Goal: Information Seeking & Learning: Learn about a topic

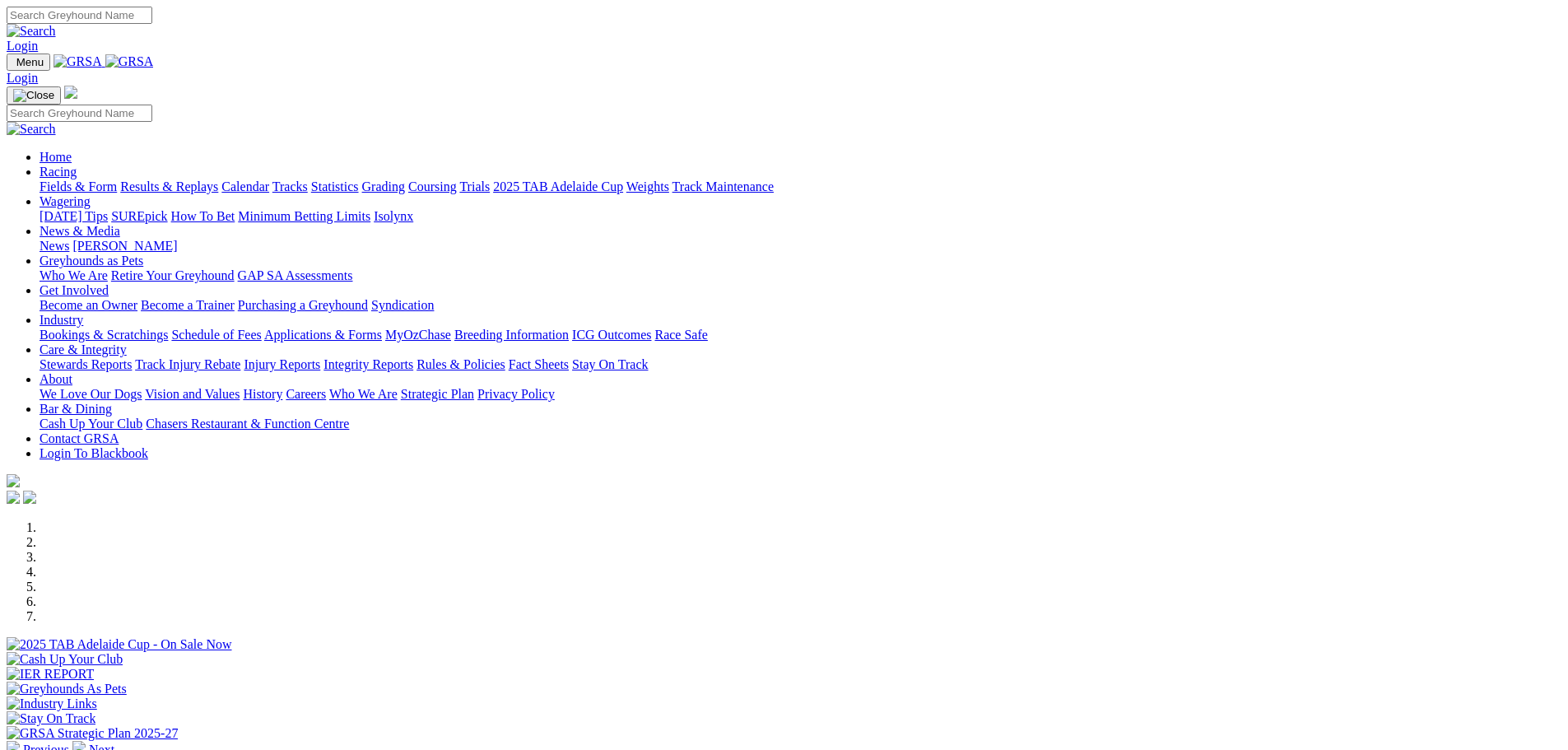
click at [218, 180] on link "Results & Replays" at bounding box center [169, 187] width 98 height 14
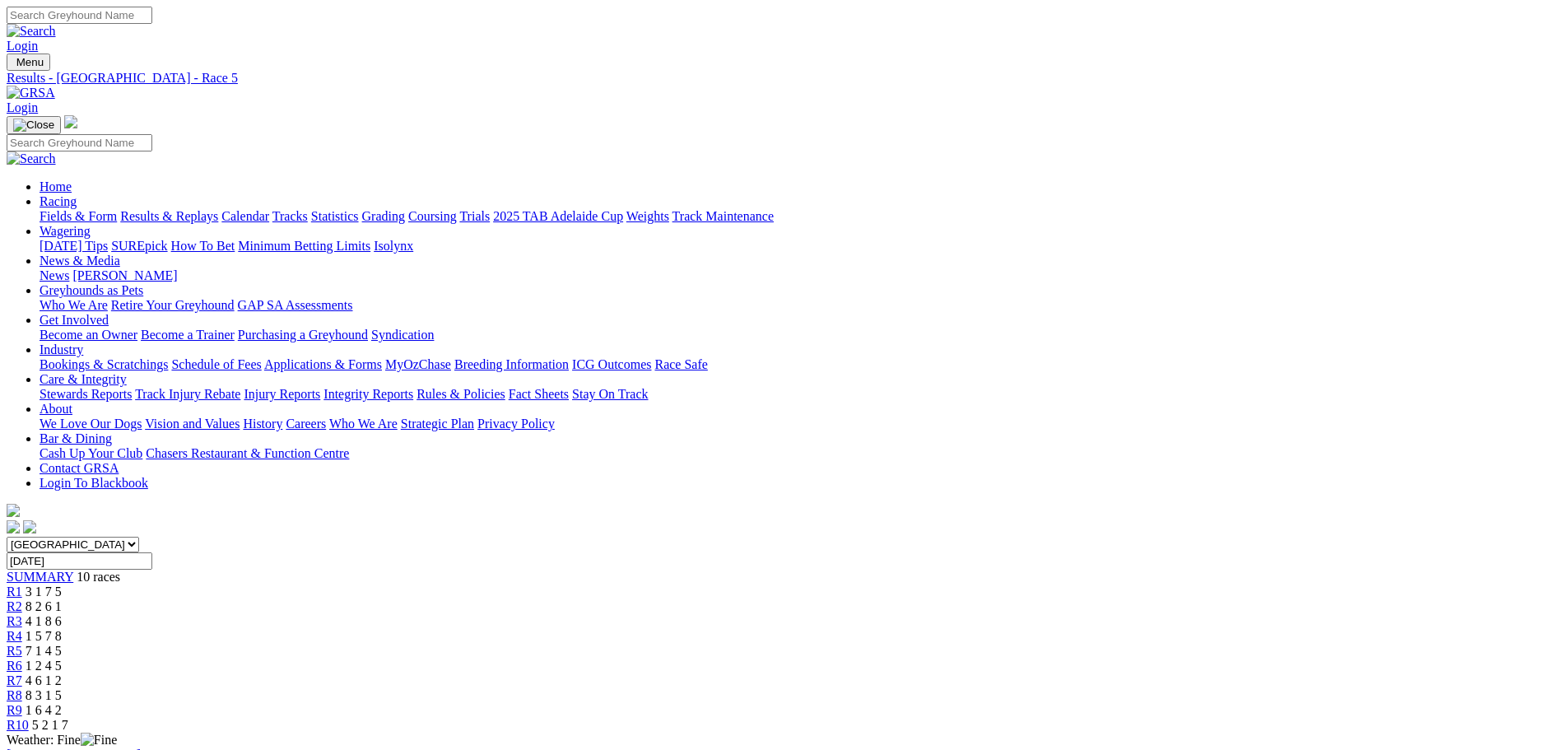
click at [22, 673] on span "R7" at bounding box center [14, 680] width 15 height 14
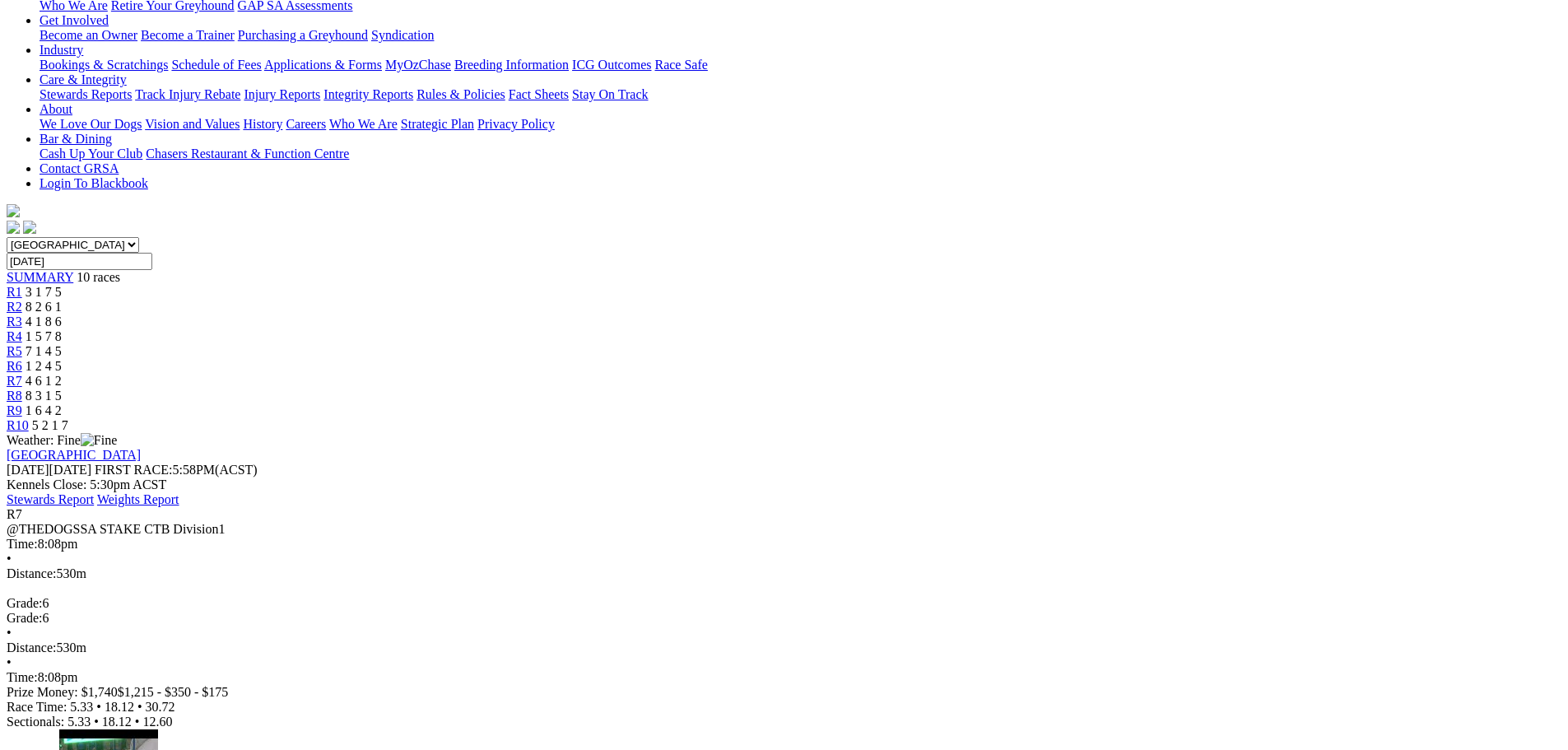
scroll to position [329, 0]
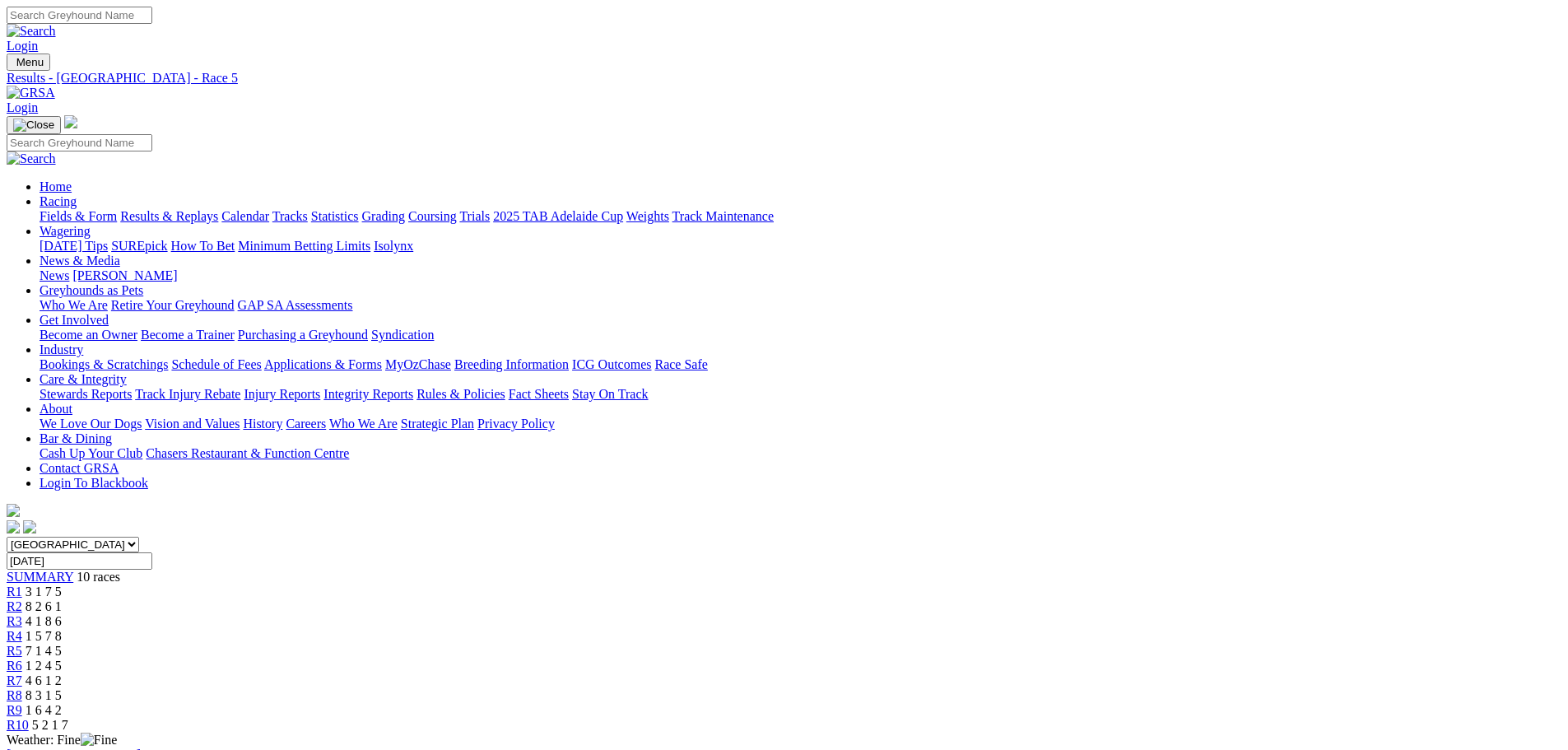
click at [117, 209] on link "Fields & Form" at bounding box center [78, 216] width 77 height 14
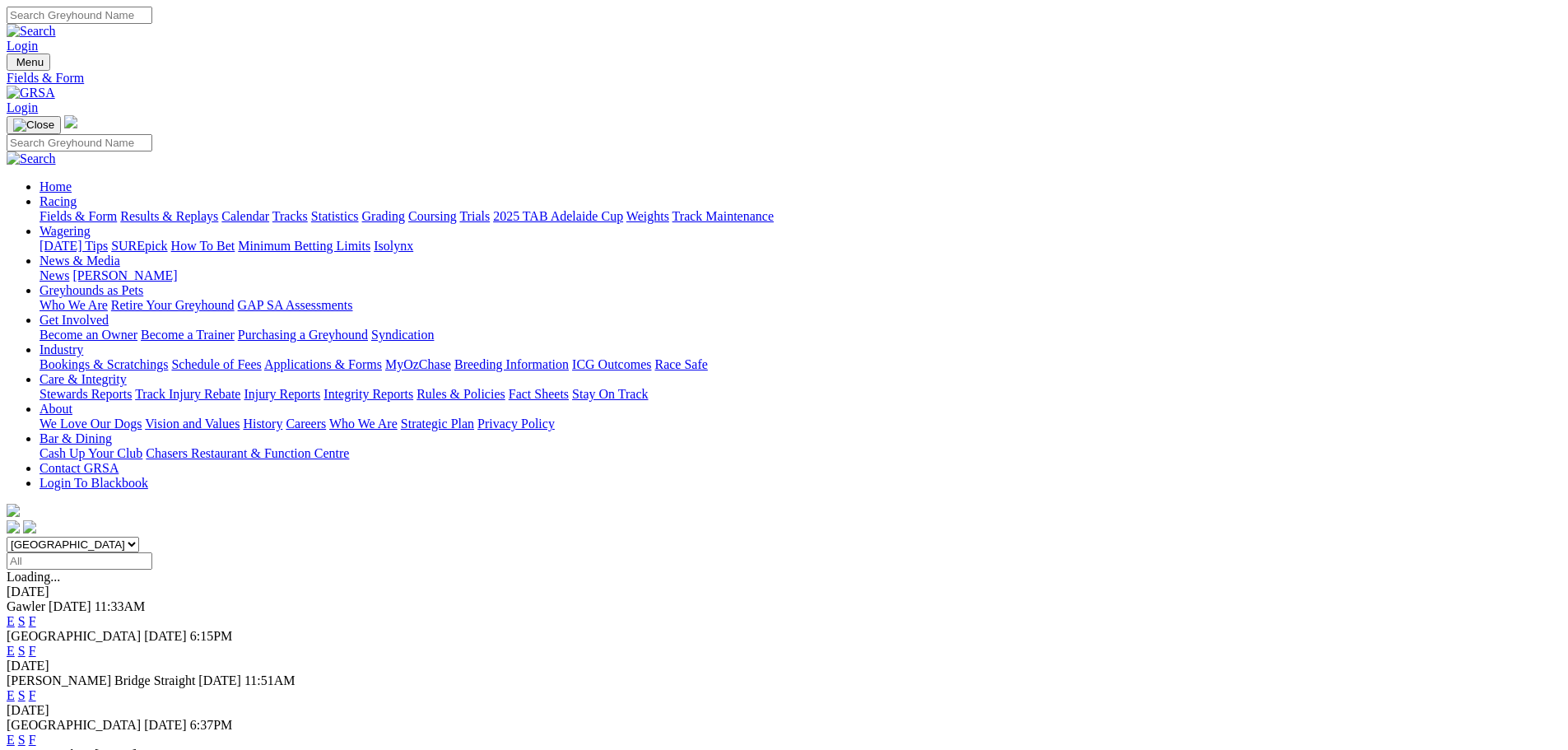
click at [36, 614] on link "F" at bounding box center [32, 621] width 8 height 14
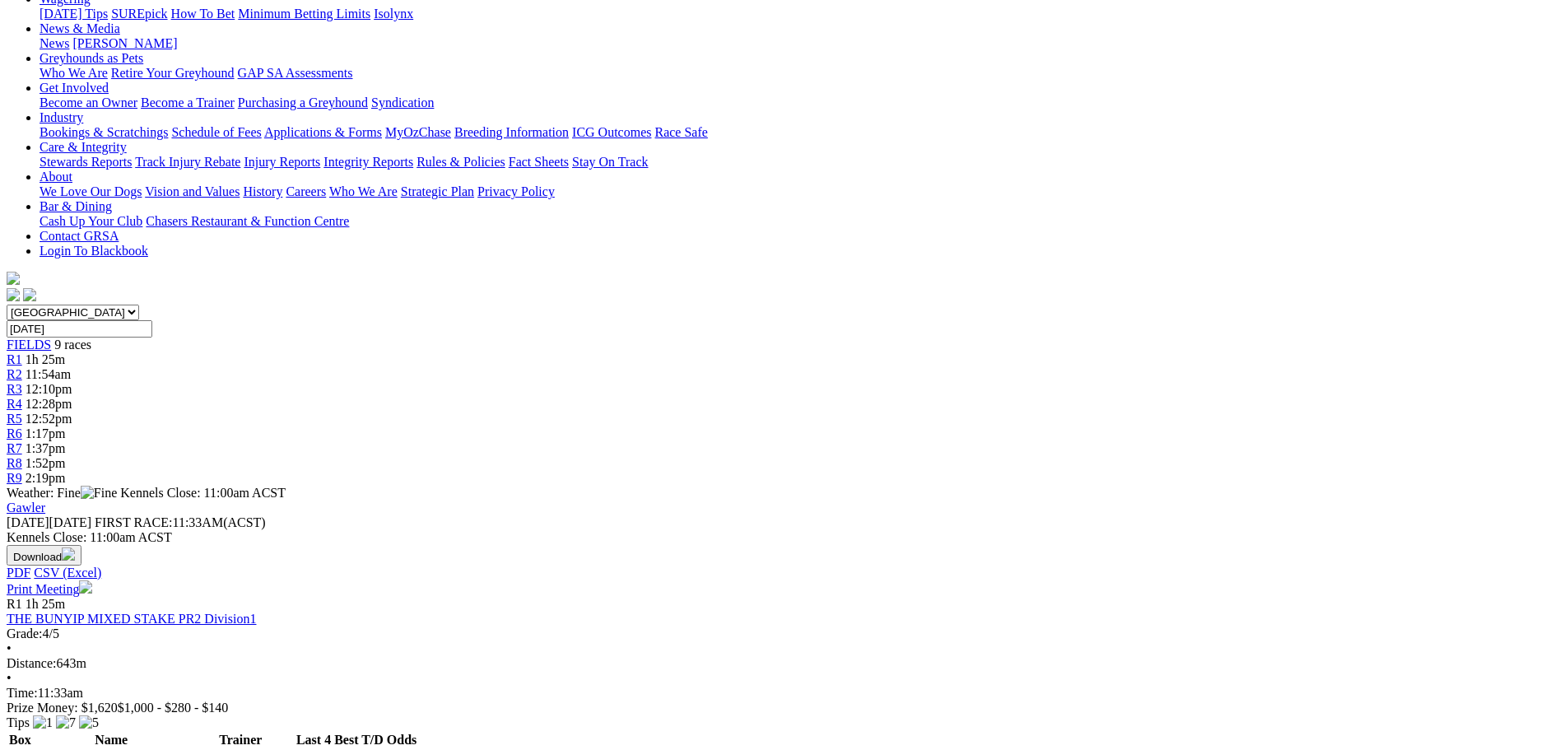
scroll to position [247, 0]
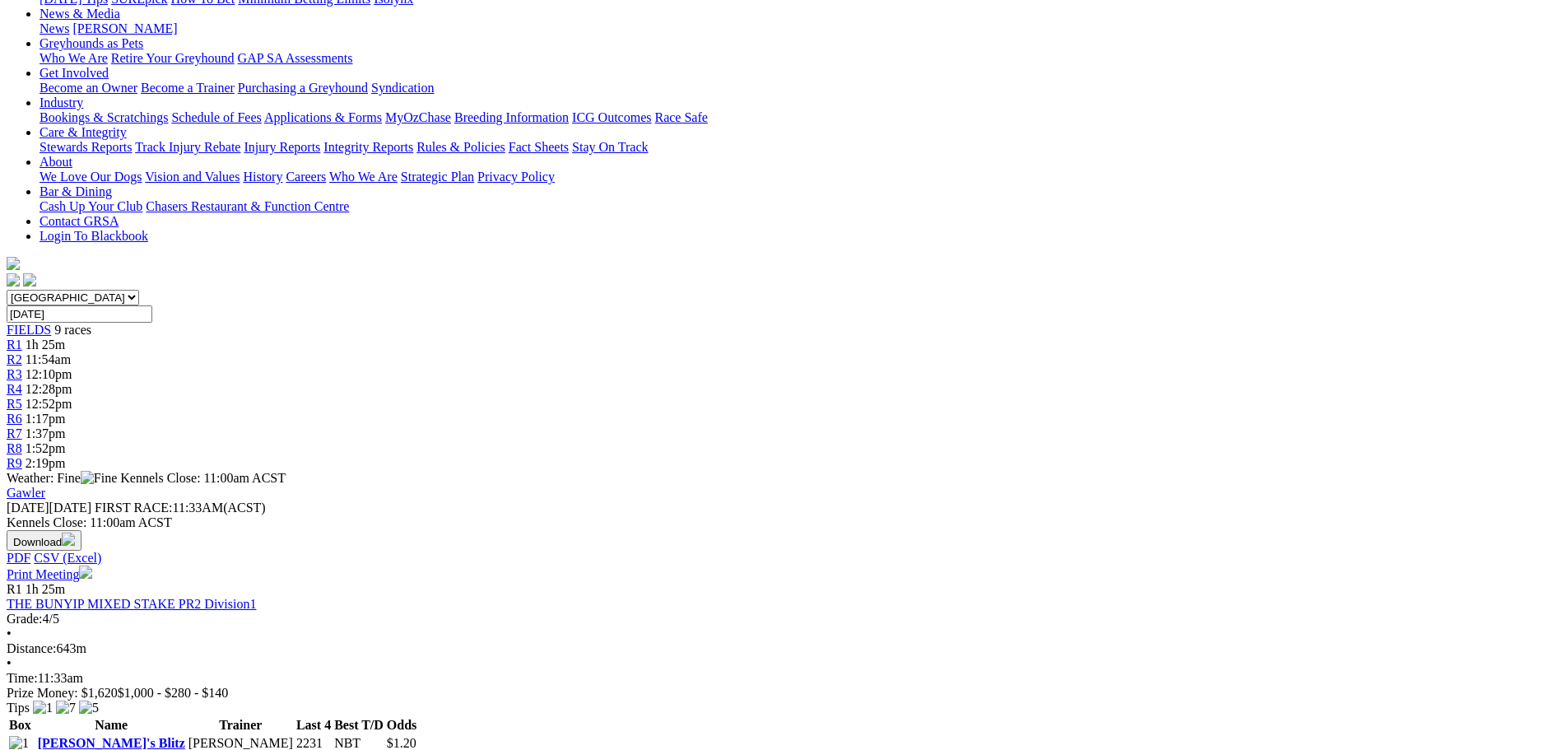
click at [186, 736] on link "Isabella's Blitz" at bounding box center [111, 742] width 148 height 14
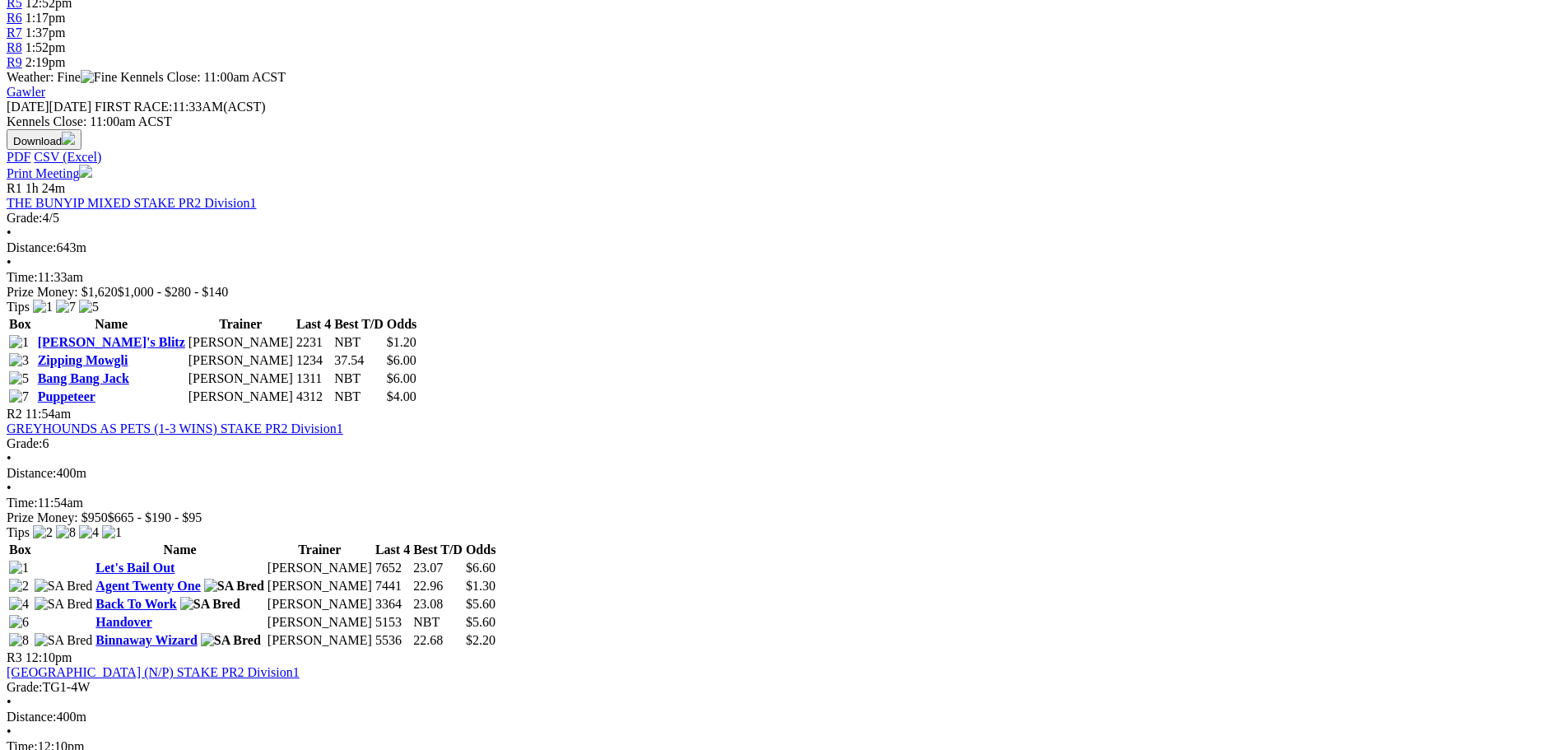
scroll to position [659, 0]
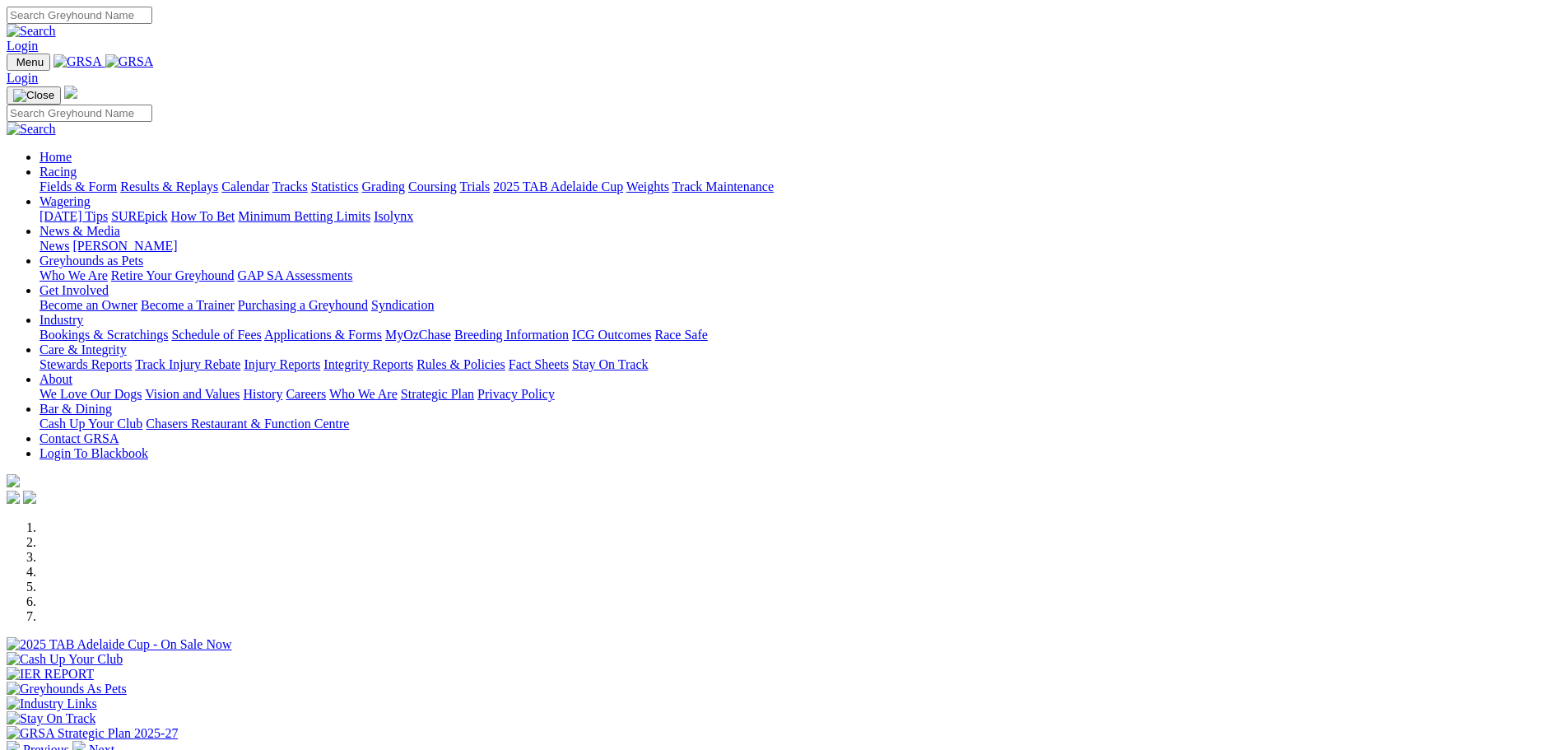
click at [457, 180] on link "Coursing" at bounding box center [432, 187] width 49 height 14
